Goal: Task Accomplishment & Management: Manage account settings

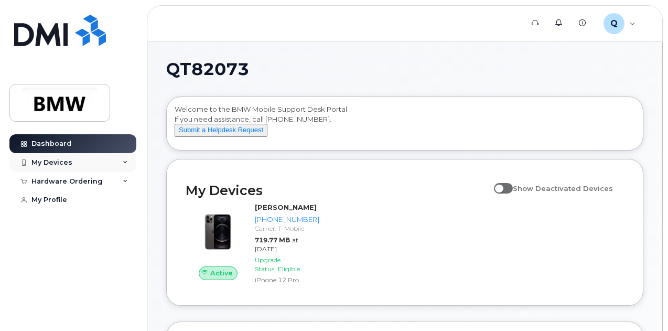
click at [104, 159] on div "My Devices" at bounding box center [72, 162] width 127 height 19
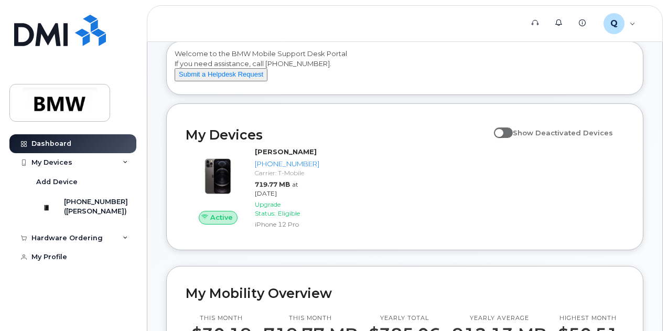
scroll to position [56, 0]
click at [507, 137] on span at bounding box center [503, 132] width 19 height 10
click at [503, 131] on input "Show Deactivated Devices" at bounding box center [498, 126] width 8 height 8
checkbox input "true"
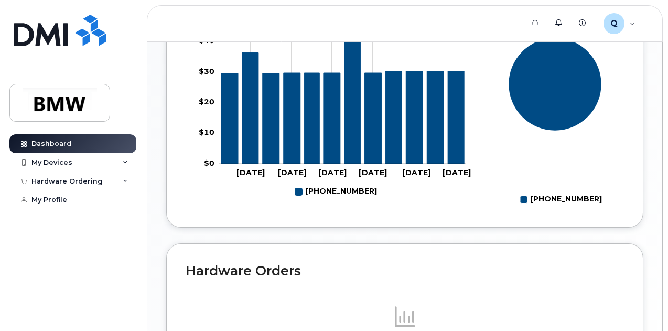
scroll to position [620, 0]
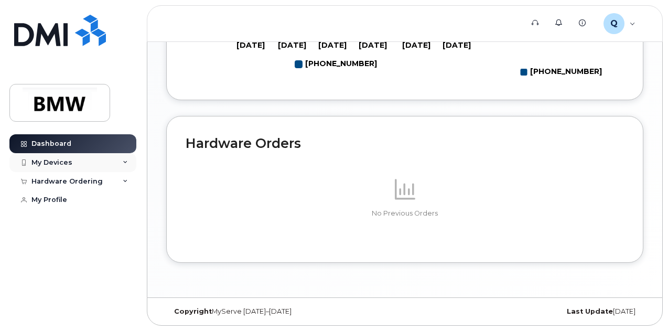
click at [125, 165] on div "My Devices" at bounding box center [72, 162] width 127 height 19
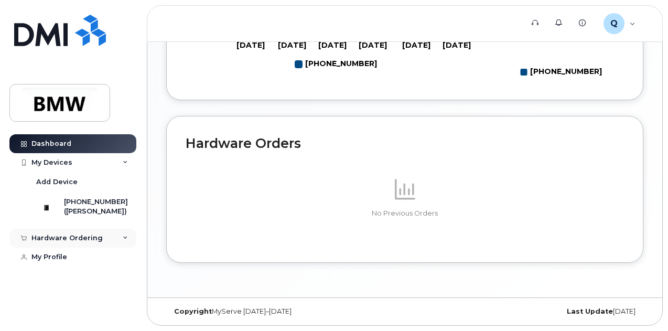
click at [124, 241] on icon at bounding box center [125, 238] width 5 height 5
click at [69, 262] on div "New Order" at bounding box center [56, 257] width 40 height 9
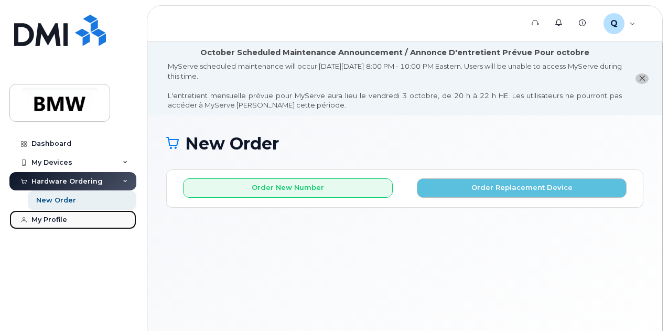
click at [55, 217] on div "My Profile" at bounding box center [49, 220] width 36 height 8
